Goal: Check status: Check status

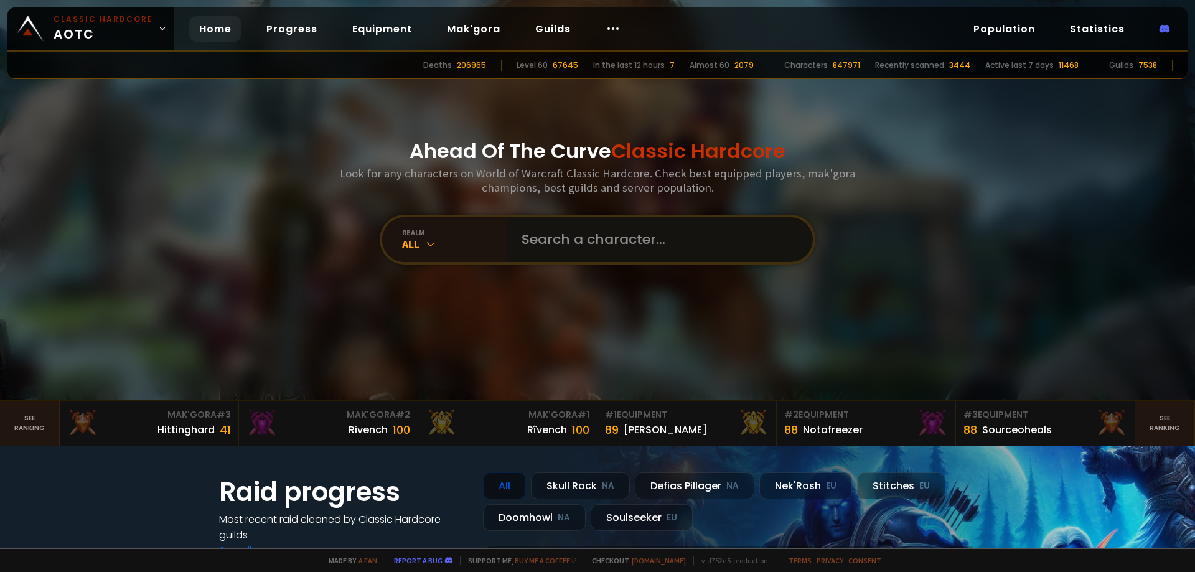
drag, startPoint x: 0, startPoint y: 0, endPoint x: 571, endPoint y: 245, distance: 620.8
click at [571, 245] on input "text" at bounding box center [656, 239] width 284 height 45
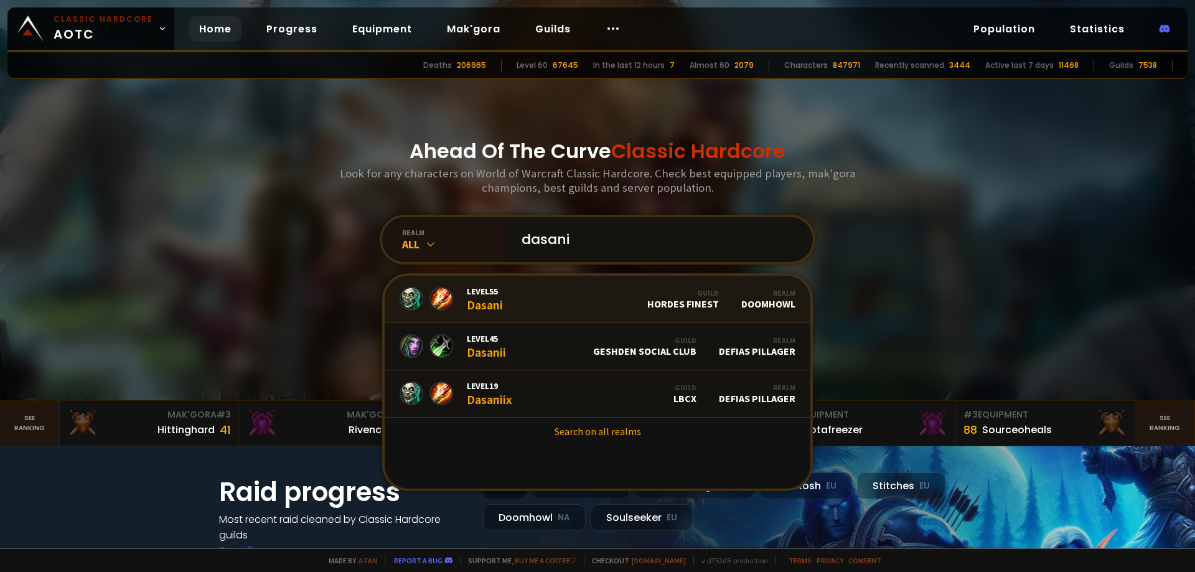
type input "dasani"
click at [567, 291] on link "Level 55 Dasani Guild Hordes Finest Realm Doomhowl" at bounding box center [598, 299] width 426 height 47
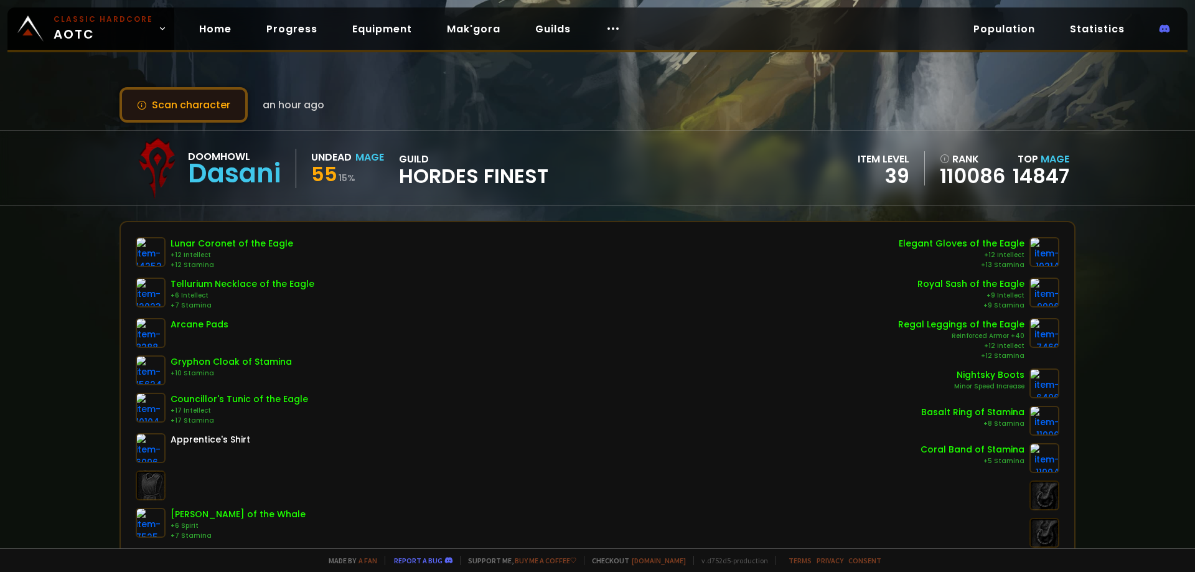
click at [208, 109] on button "Scan character" at bounding box center [183, 104] width 128 height 35
click at [200, 113] on button "Scan character" at bounding box center [183, 104] width 128 height 35
click at [205, 101] on button "Scan character" at bounding box center [183, 104] width 128 height 35
click at [198, 101] on button "Scan character" at bounding box center [183, 104] width 128 height 35
click at [198, 106] on button "Scan character" at bounding box center [183, 104] width 128 height 35
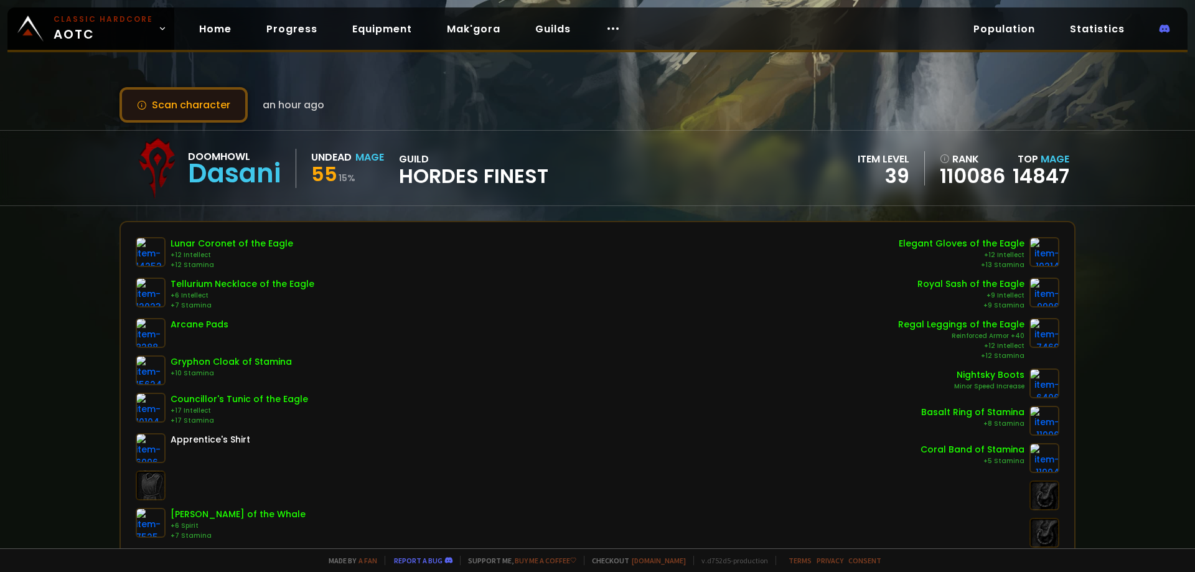
click at [207, 111] on button "Scan character" at bounding box center [183, 104] width 128 height 35
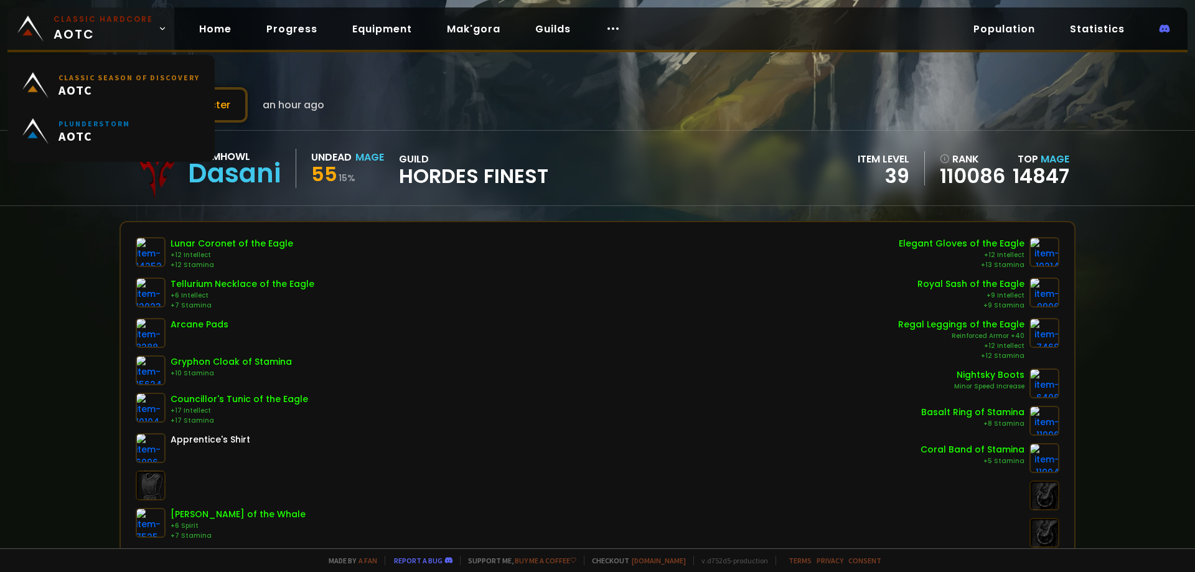
click at [150, 30] on link "Classic Hardcore AOTC" at bounding box center [90, 28] width 167 height 42
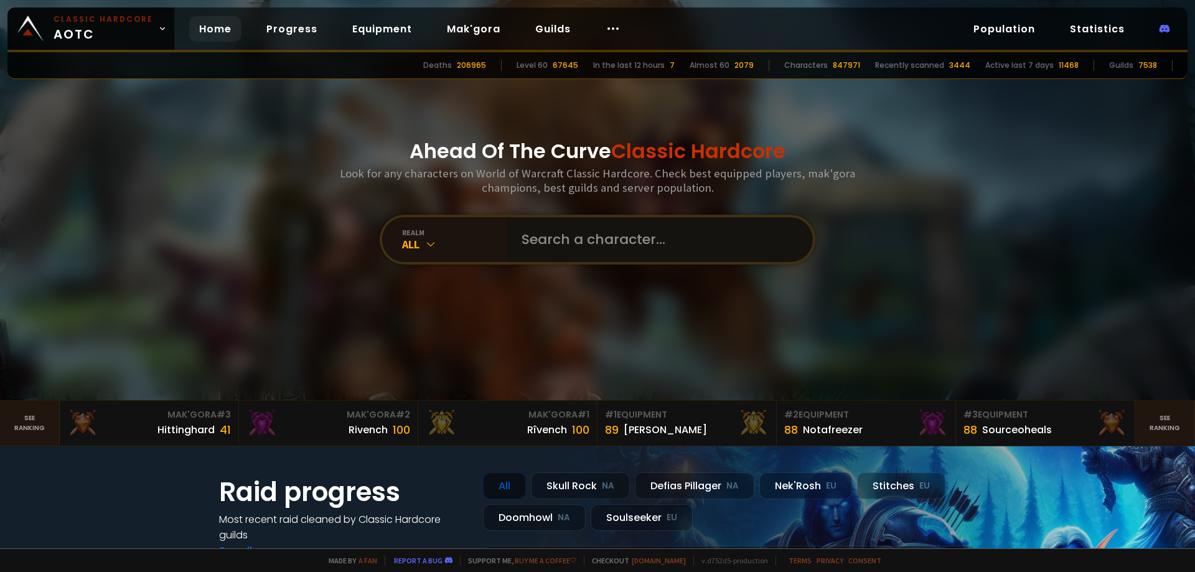
click at [567, 233] on input "text" at bounding box center [656, 239] width 284 height 45
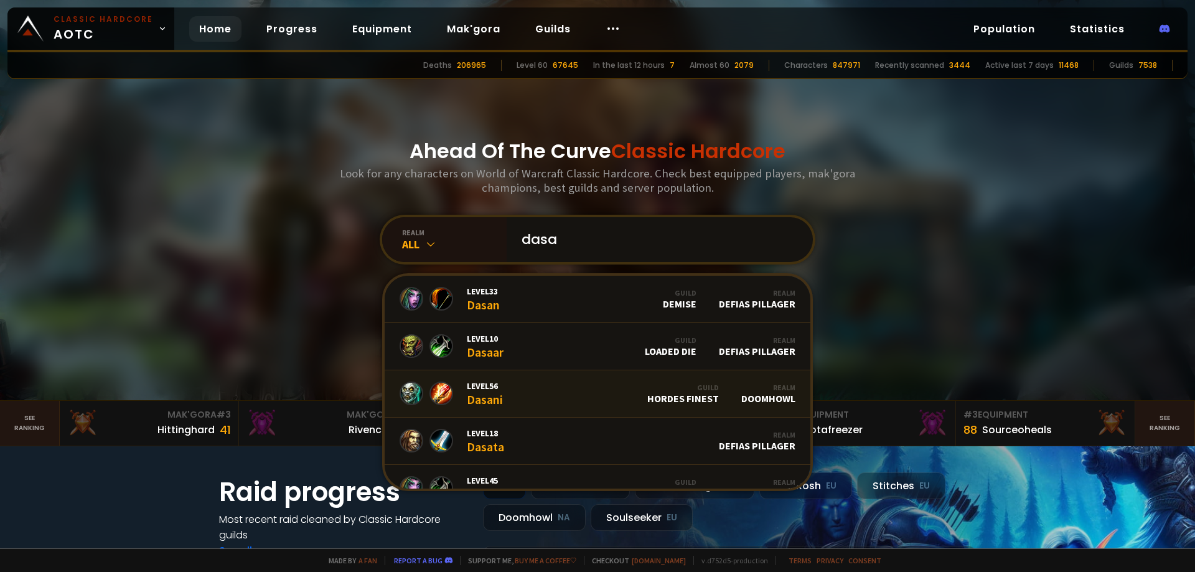
type input "dasa"
click at [543, 381] on link "Level 56 Dasani Guild Hordes Finest Realm Doomhowl" at bounding box center [598, 393] width 426 height 47
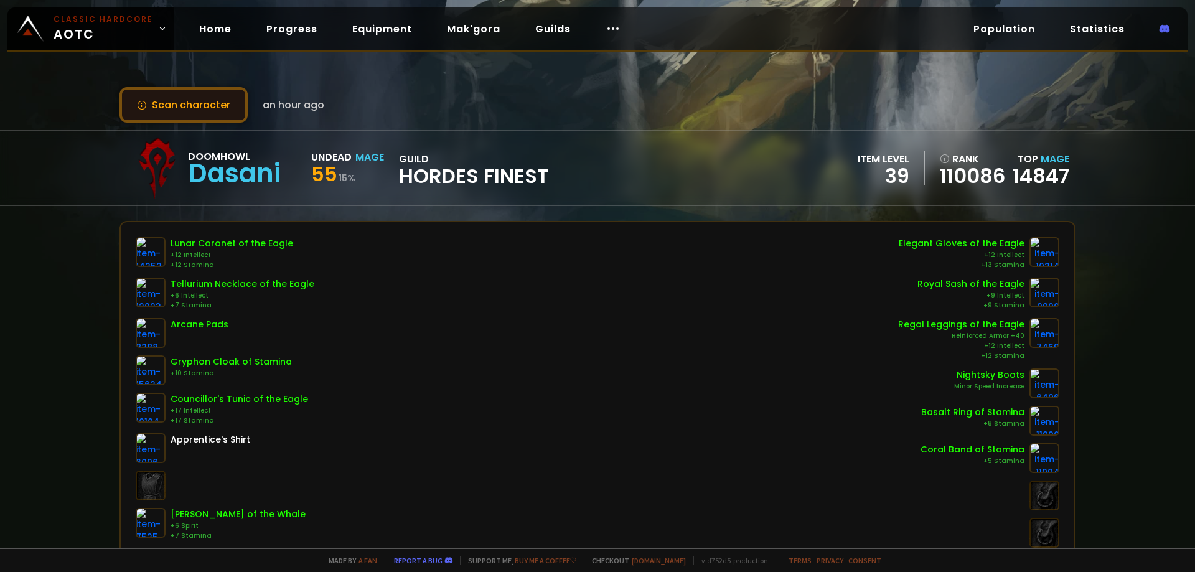
click at [241, 100] on button "Scan character" at bounding box center [183, 104] width 128 height 35
click at [233, 103] on button "Scan character" at bounding box center [183, 104] width 128 height 35
click at [198, 116] on button "Scan character" at bounding box center [183, 104] width 128 height 35
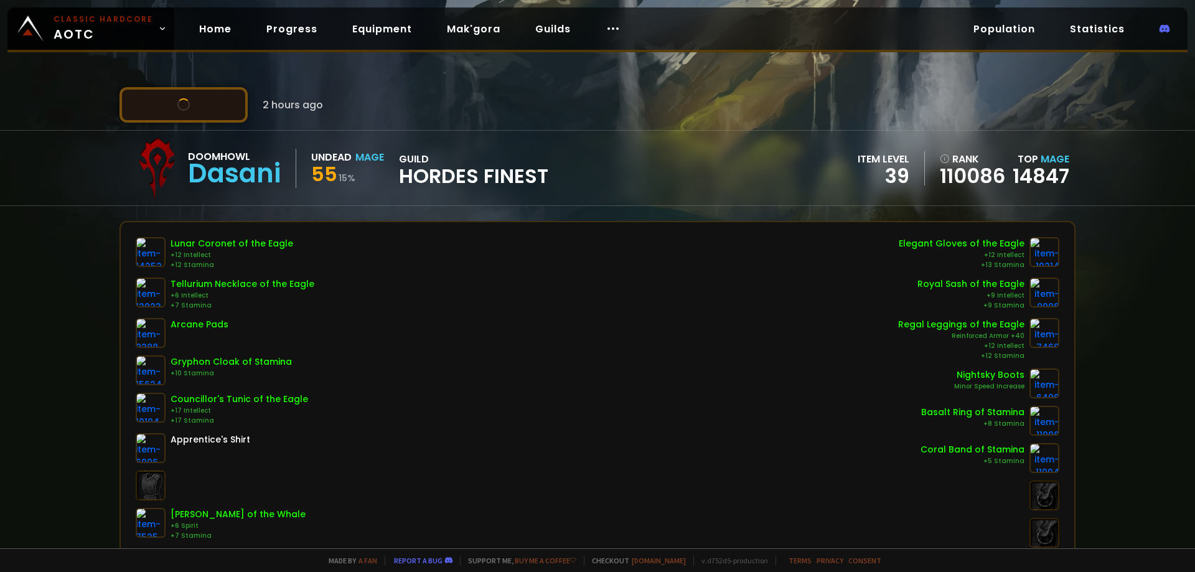
click at [198, 116] on button "Scan character" at bounding box center [183, 104] width 128 height 35
click at [235, 179] on div "Dasani" at bounding box center [234, 173] width 93 height 19
copy div "Dasani"
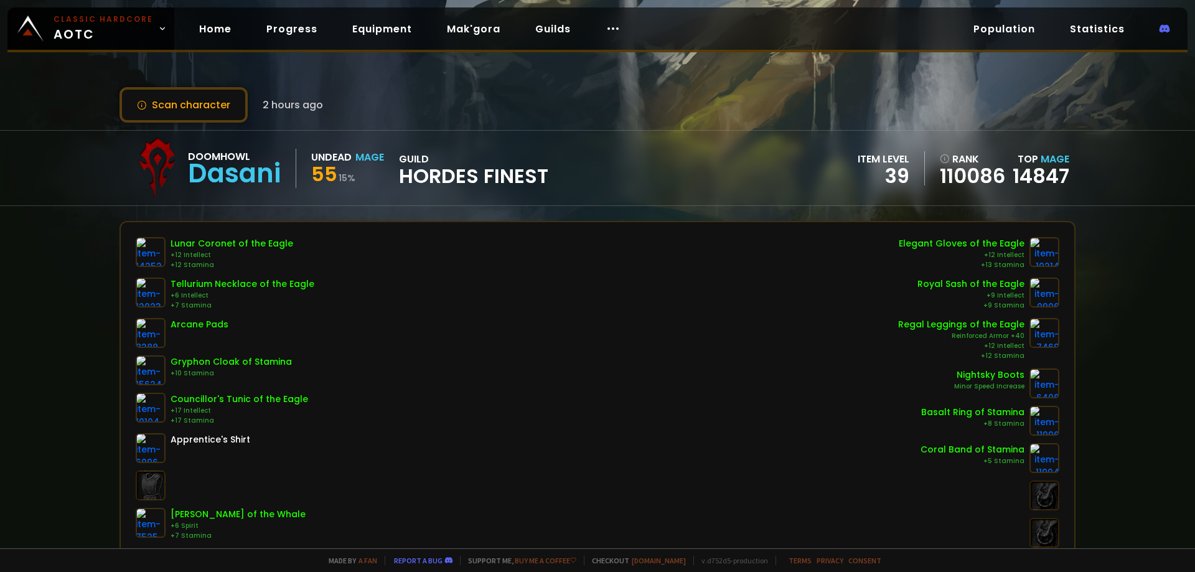
click at [350, 119] on div "Scan character 2 hours ago" at bounding box center [597, 104] width 956 height 35
click at [102, 103] on div "Scan character 2 hours ago Doomhowl Dasani Undead Mage 55 15 % guild Hordes Fin…" at bounding box center [597, 274] width 1195 height 548
click at [216, 107] on button "Scan character" at bounding box center [183, 104] width 128 height 35
